Goal: Task Accomplishment & Management: Manage account settings

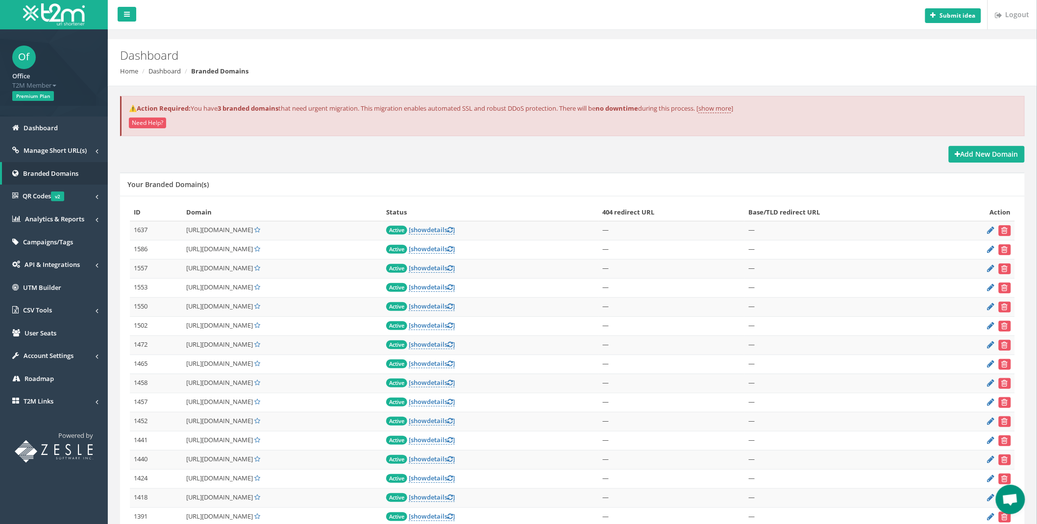
click at [325, 108] on p "⚠️Action Required: You have 3 branded domains that need urgent migration. This …" at bounding box center [573, 108] width 888 height 9
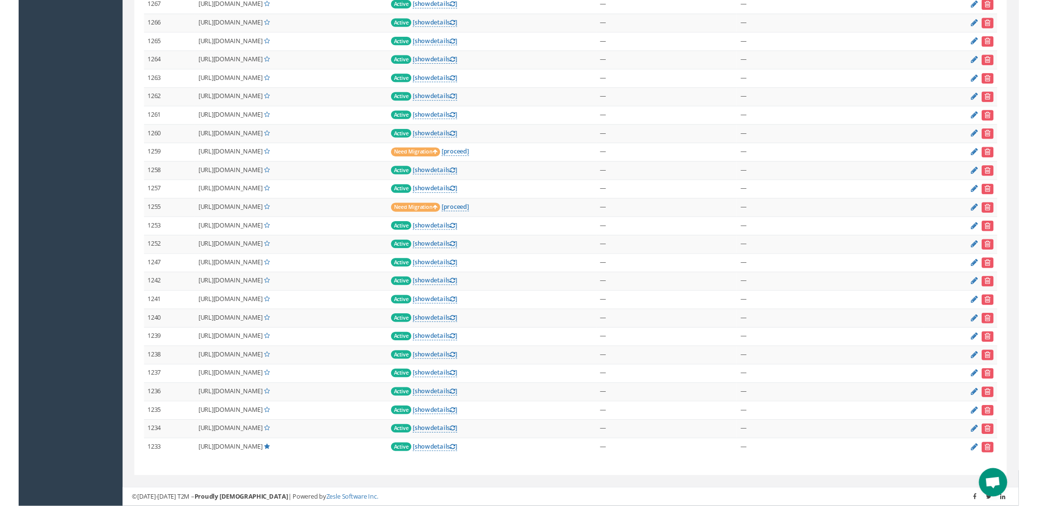
scroll to position [468, 0]
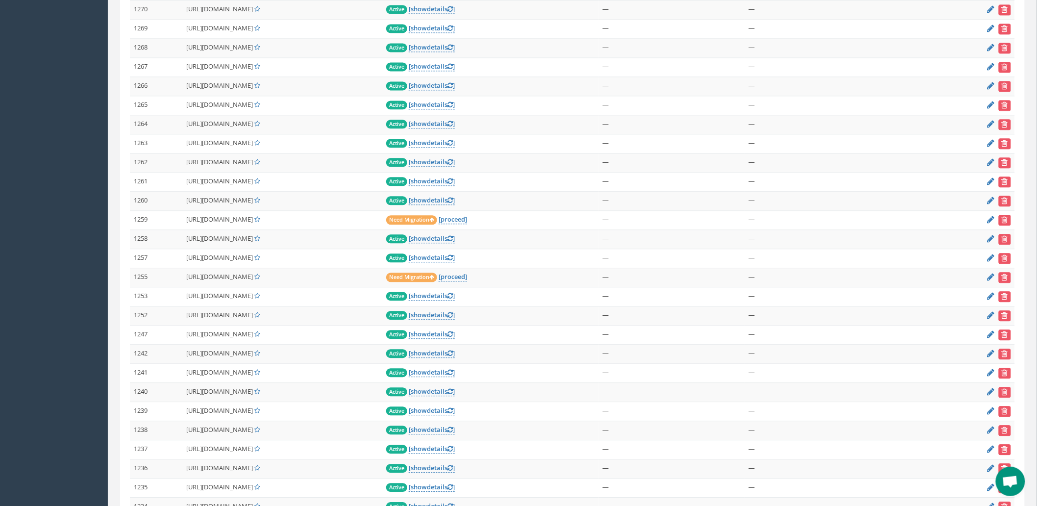
scroll to position [960, 0]
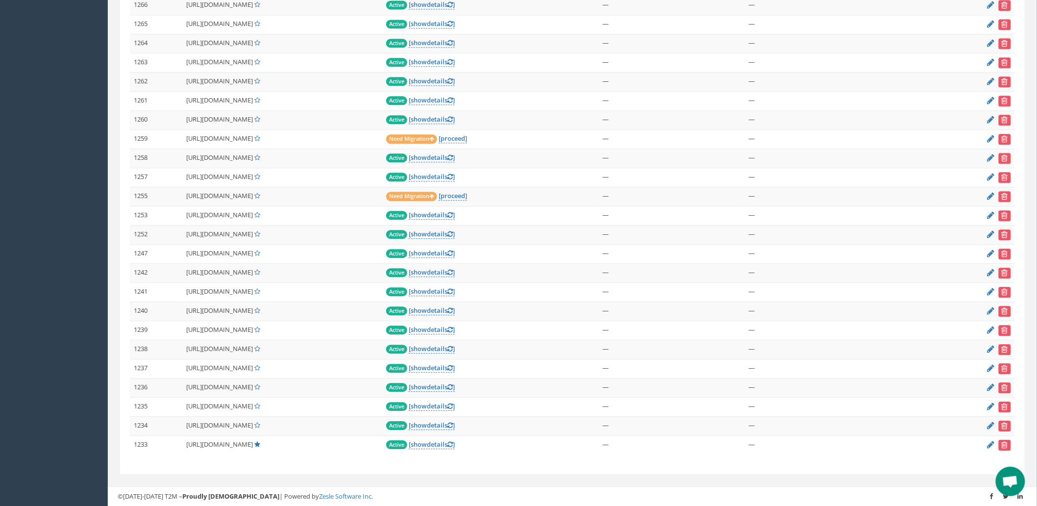
click at [308, 344] on td "[URL][DOMAIN_NAME]" at bounding box center [282, 349] width 200 height 19
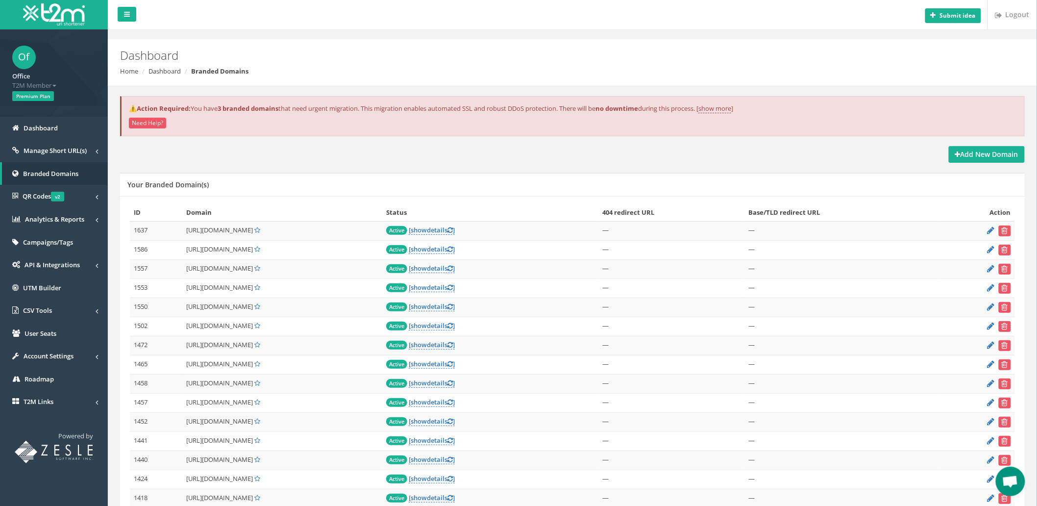
scroll to position [400, 0]
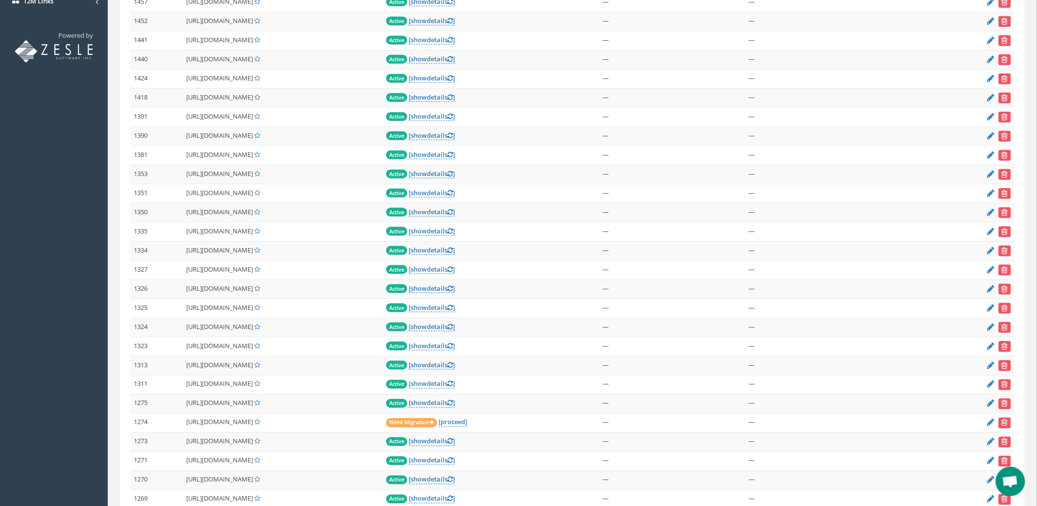
click at [222, 329] on span "[URL][DOMAIN_NAME]" at bounding box center [219, 326] width 67 height 9
copy td "[URL][DOMAIN_NAME]"
click at [455, 329] on link "[ show details ]" at bounding box center [432, 326] width 46 height 9
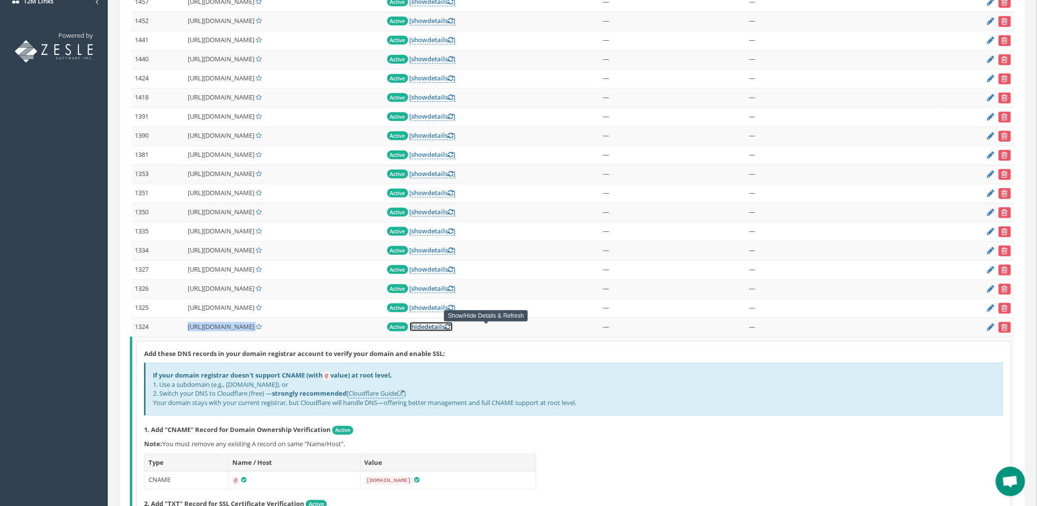
scroll to position [564, 0]
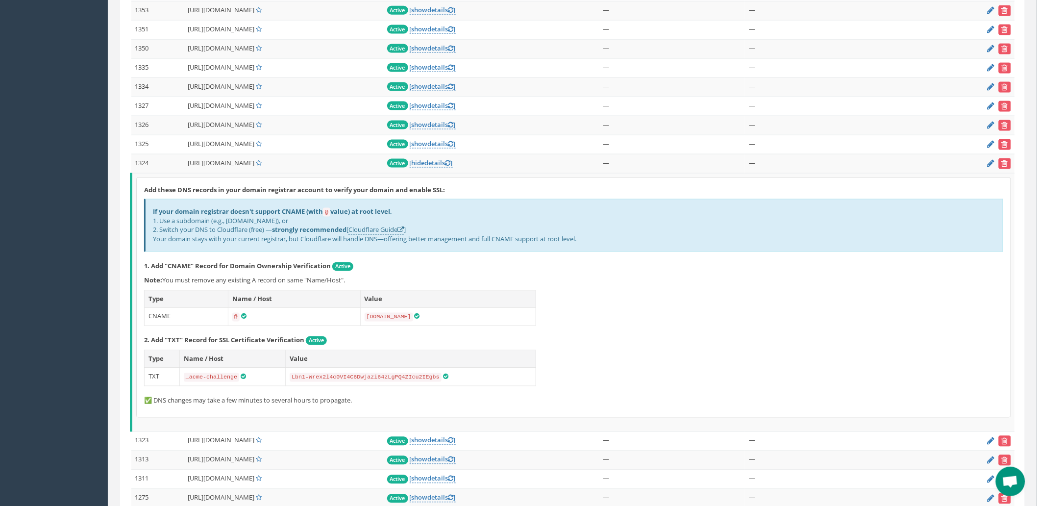
click at [752, 285] on p "Note: You must remove any existing A record on same "Name/Host"." at bounding box center [573, 280] width 859 height 9
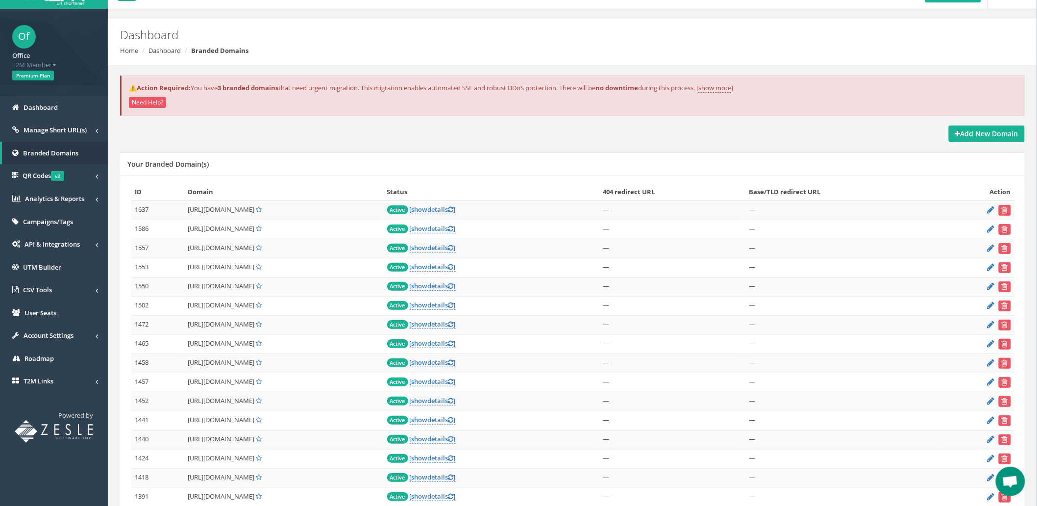
scroll to position [0, 0]
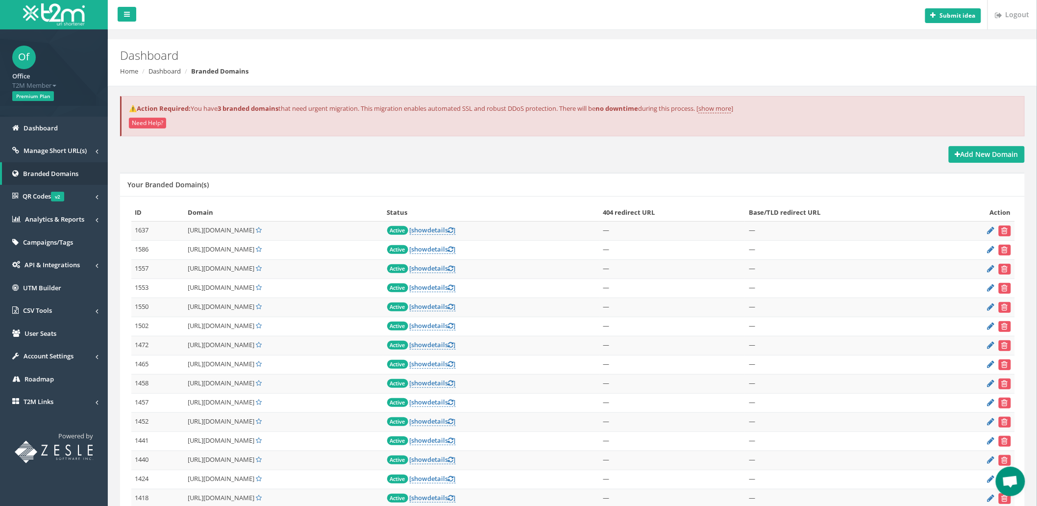
drag, startPoint x: 752, startPoint y: 132, endPoint x: 754, endPoint y: 138, distance: 5.6
click at [754, 136] on div "⚠️Action Required: You have 3 branded domains that need urgent migration. This …" at bounding box center [572, 121] width 919 height 50
